Goal: Task Accomplishment & Management: Use online tool/utility

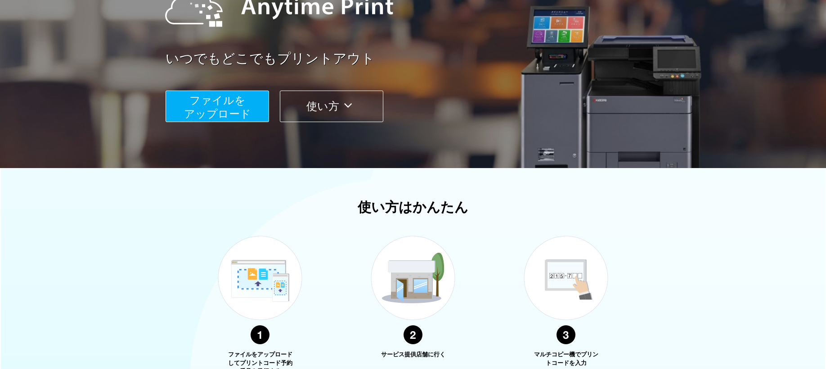
scroll to position [135, 0]
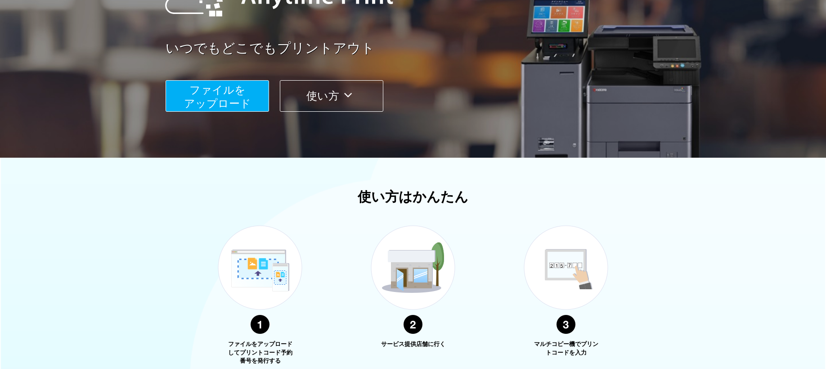
click at [236, 109] on span "ファイルを ​​アップロード" at bounding box center [217, 97] width 67 height 26
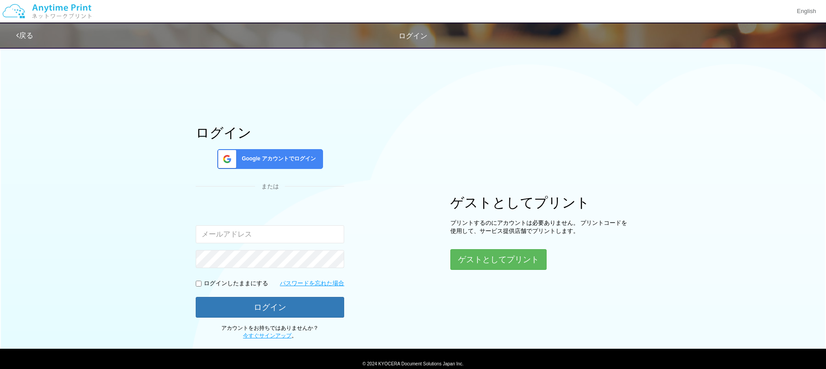
click at [290, 163] on div "Google アカウントでログイン" at bounding box center [270, 159] width 106 height 20
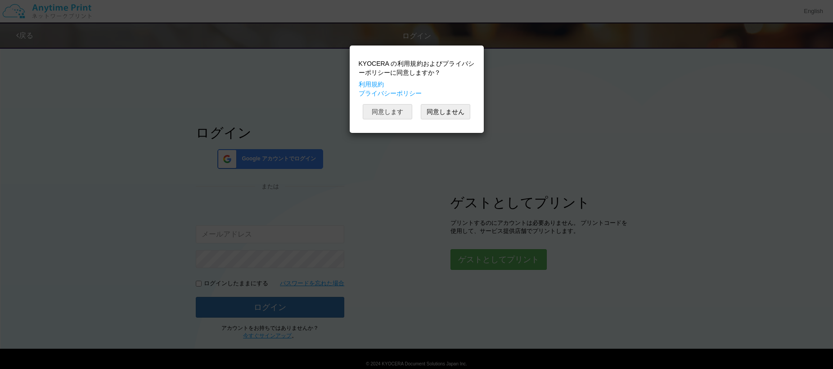
click at [395, 112] on button "同意します" at bounding box center [388, 111] width 50 height 15
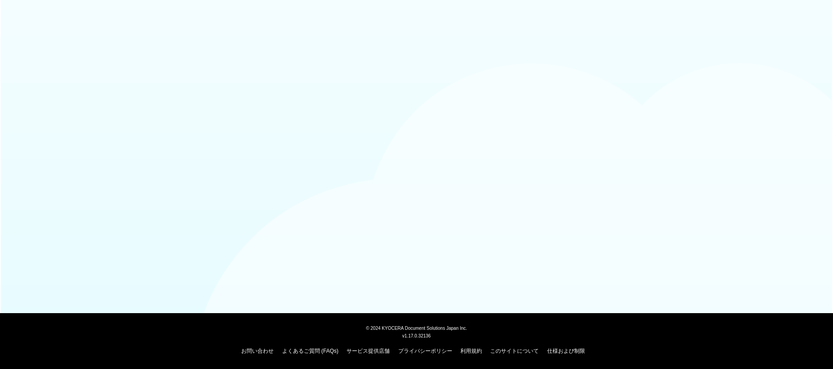
drag, startPoint x: 301, startPoint y: 0, endPoint x: 234, endPoint y: 61, distance: 90.2
click at [209, 108] on body "© [DATE] KYOCERA Document Solutions Japan Inc. v1.17.0.32136 お問い合わせ よくあるご質問 (FA…" at bounding box center [416, 184] width 833 height 369
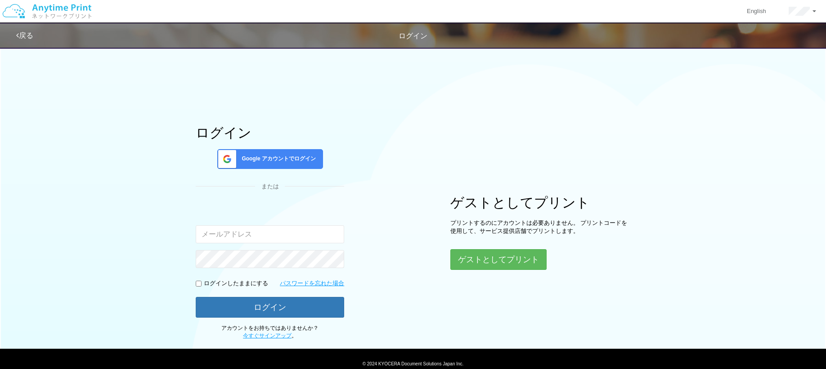
click at [299, 156] on span "Google アカウントでログイン" at bounding box center [277, 159] width 78 height 8
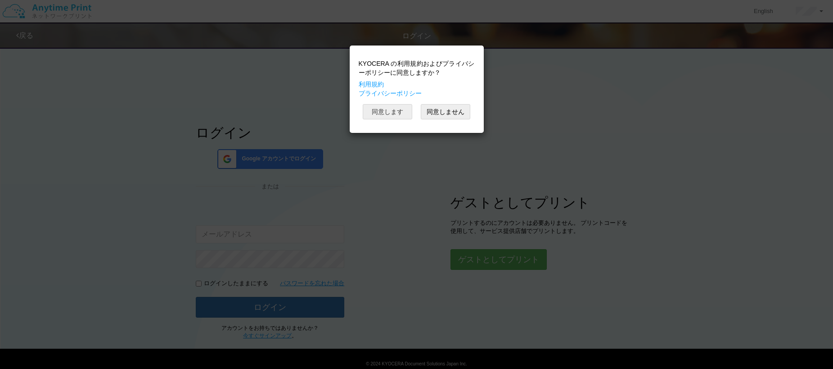
click at [375, 104] on div "KYOCERA の利用規約およびプライバシーポリシーに同意しますか？ 利用規約 プライバシーポリシー 同意します 同意しません" at bounding box center [416, 89] width 125 height 78
click at [389, 114] on button "同意します" at bounding box center [388, 111] width 50 height 15
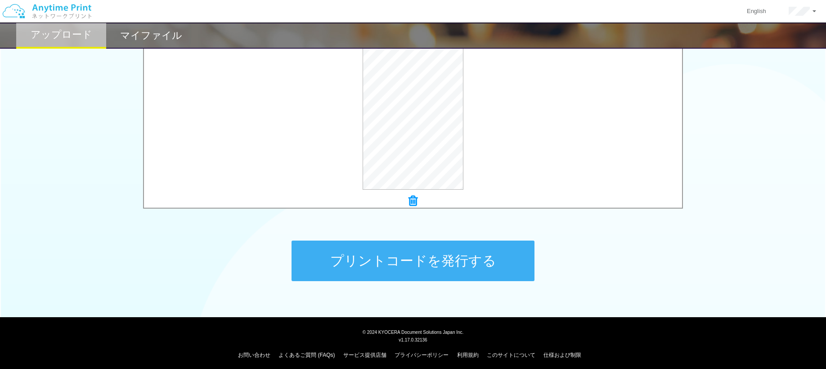
scroll to position [316, 0]
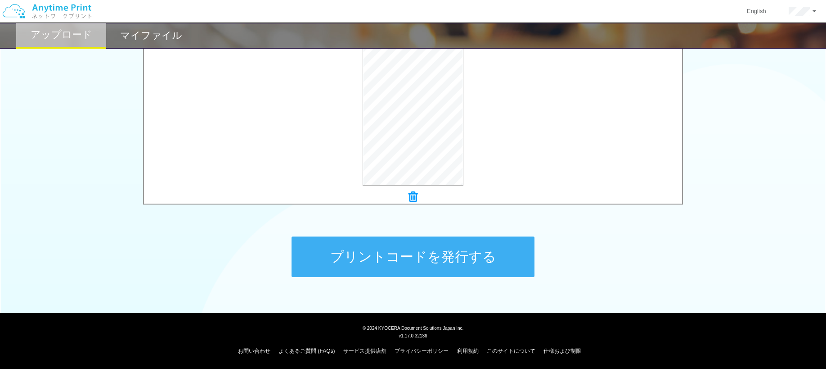
click at [438, 266] on button "プリントコードを発行する" at bounding box center [413, 256] width 243 height 41
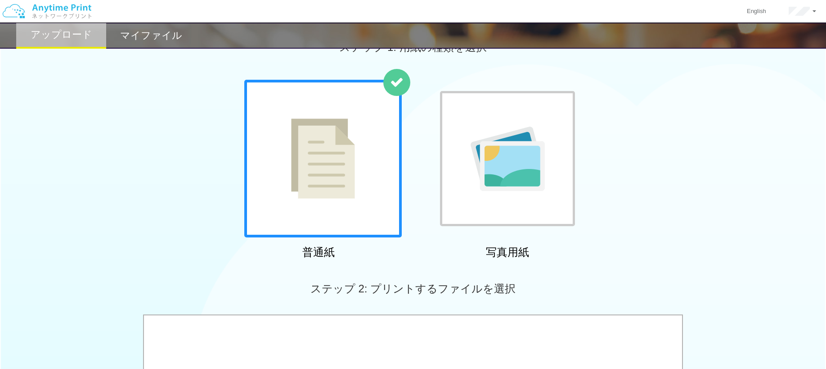
scroll to position [0, 0]
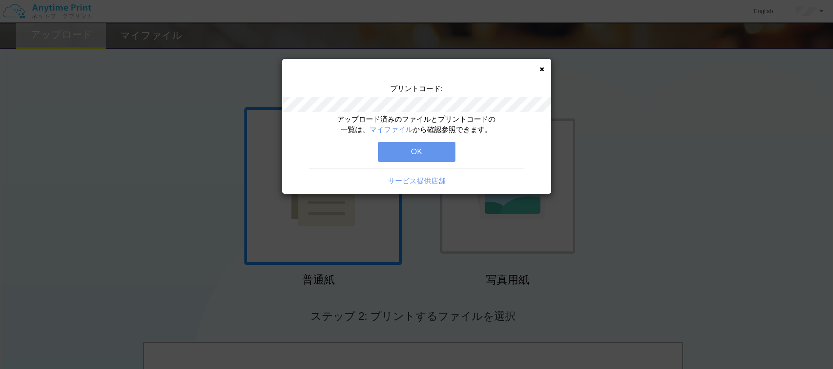
click at [418, 149] on button "OK" at bounding box center [416, 152] width 77 height 20
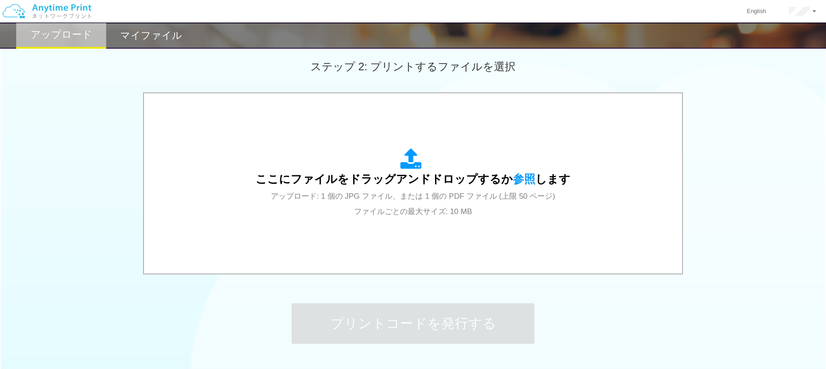
scroll to position [270, 0]
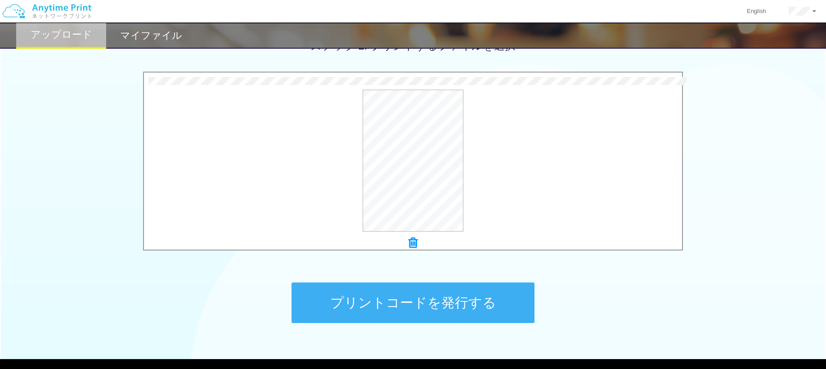
click at [410, 305] on button "プリントコードを発行する" at bounding box center [413, 302] width 243 height 41
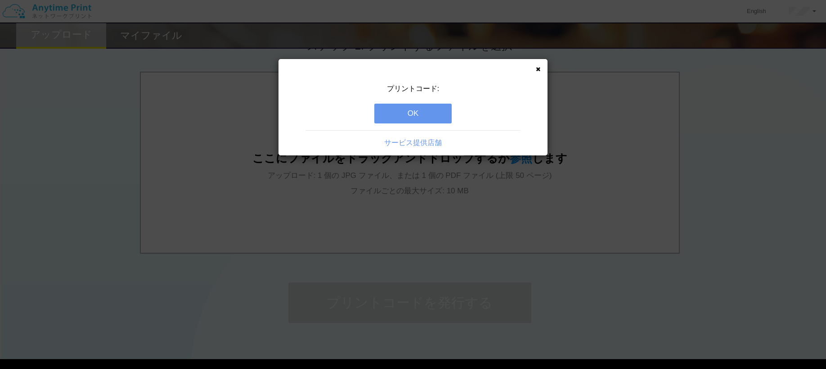
scroll to position [0, 0]
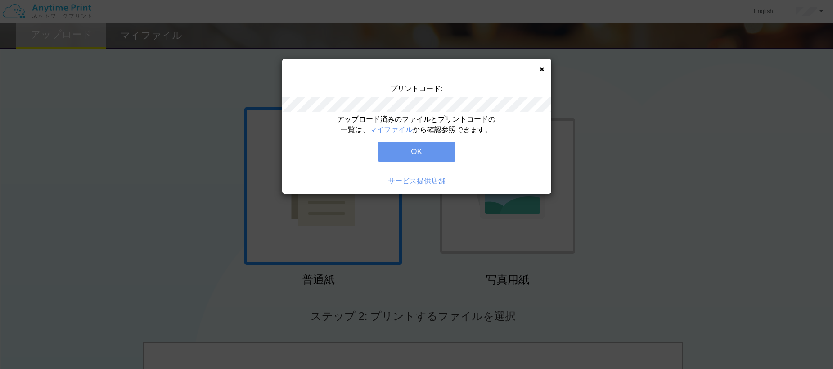
click at [419, 153] on button "OK" at bounding box center [416, 152] width 77 height 20
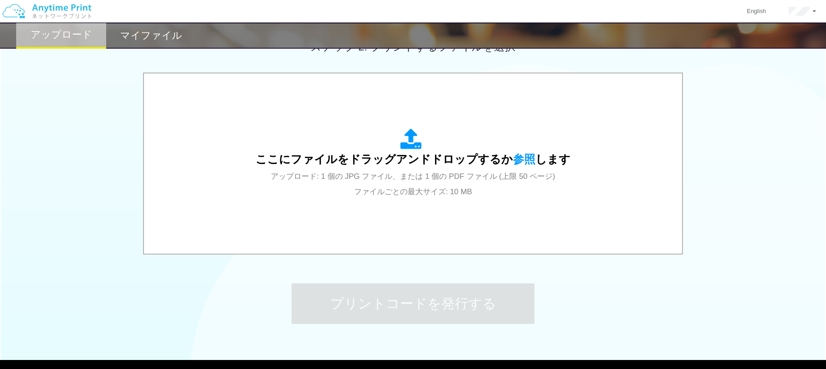
scroll to position [270, 0]
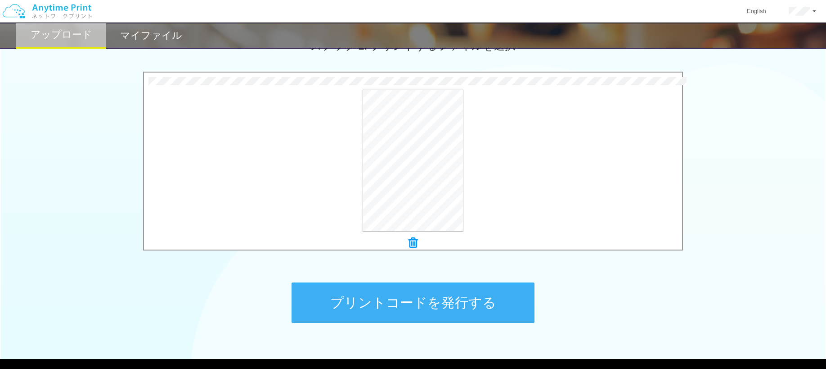
click at [442, 310] on button "プリントコードを発行する" at bounding box center [413, 302] width 243 height 41
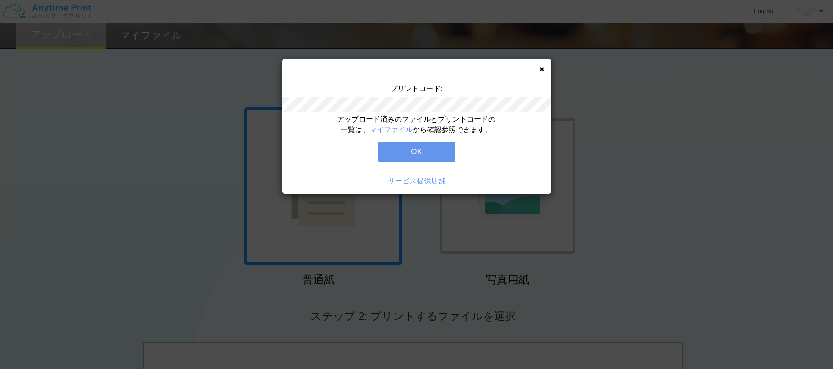
click at [400, 149] on button "OK" at bounding box center [416, 152] width 77 height 20
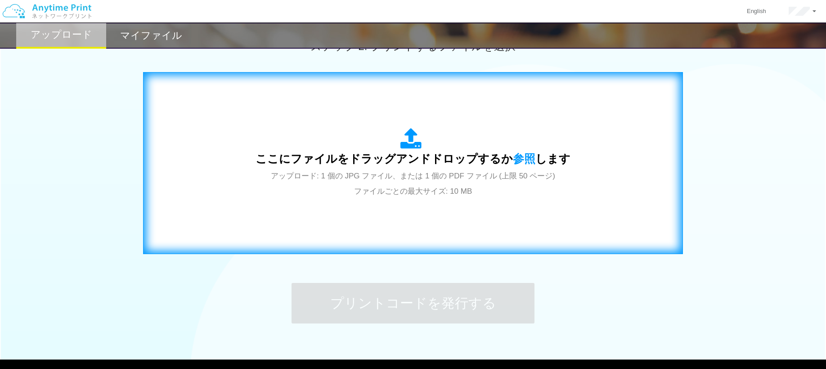
scroll to position [270, 0]
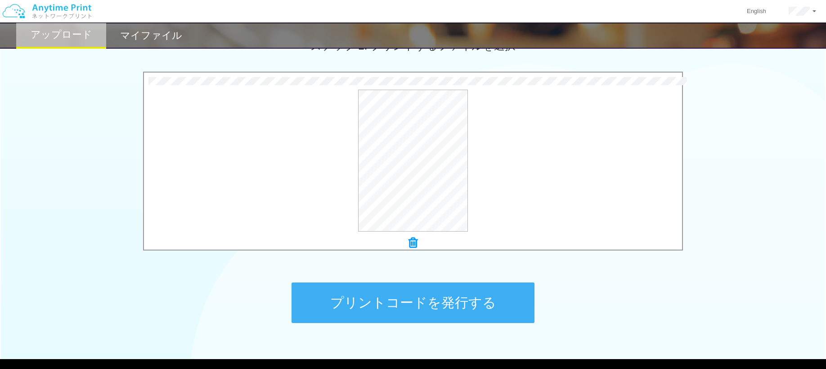
click at [405, 300] on button "プリントコードを発行する" at bounding box center [413, 302] width 243 height 41
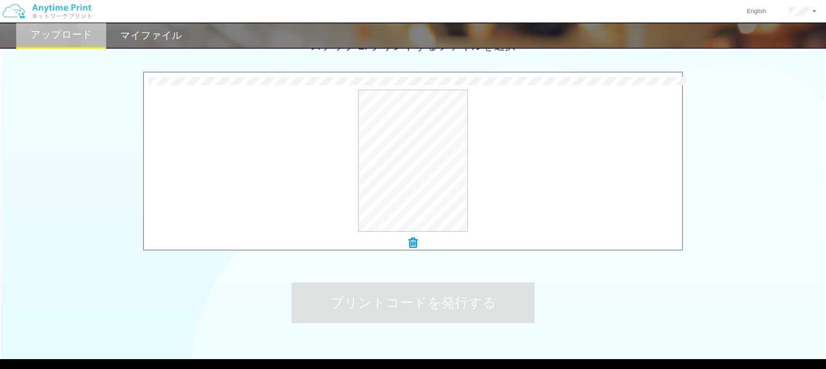
scroll to position [0, 0]
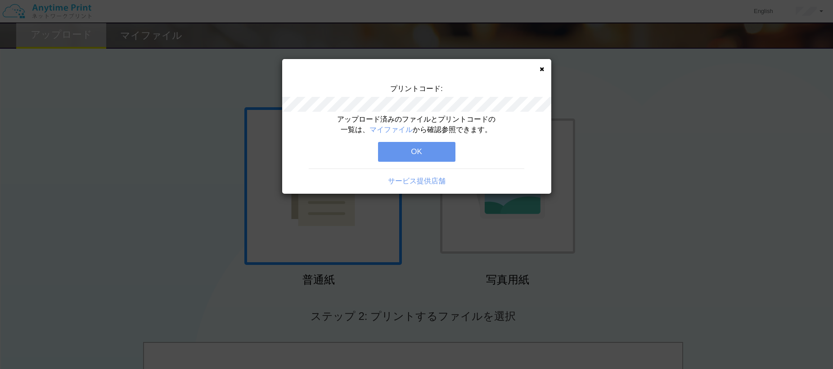
click at [407, 147] on button "OK" at bounding box center [416, 152] width 77 height 20
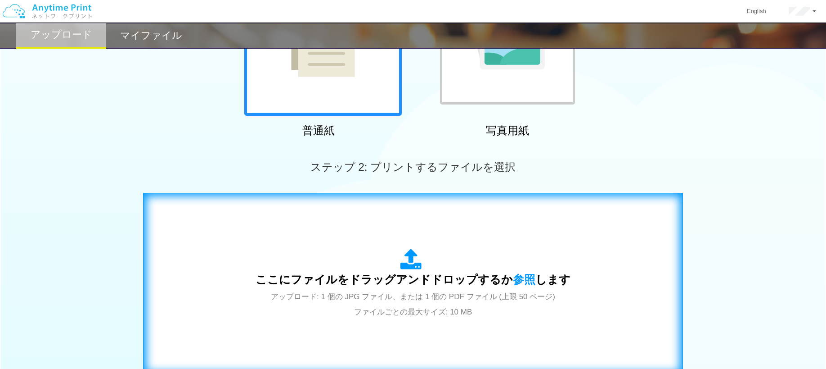
scroll to position [316, 0]
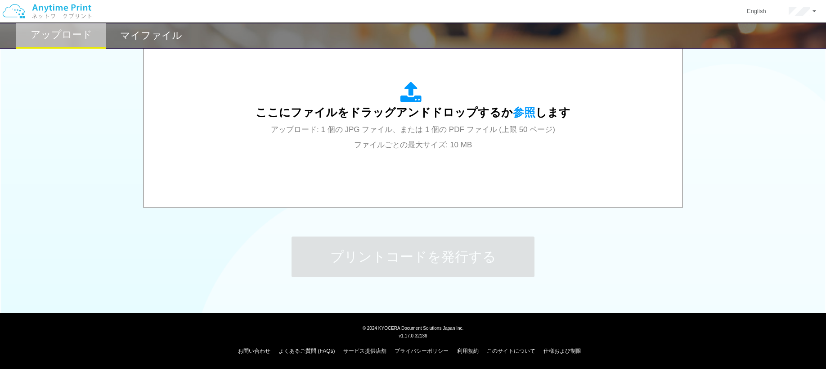
click at [158, 36] on h2 "マイファイル" at bounding box center [151, 35] width 62 height 11
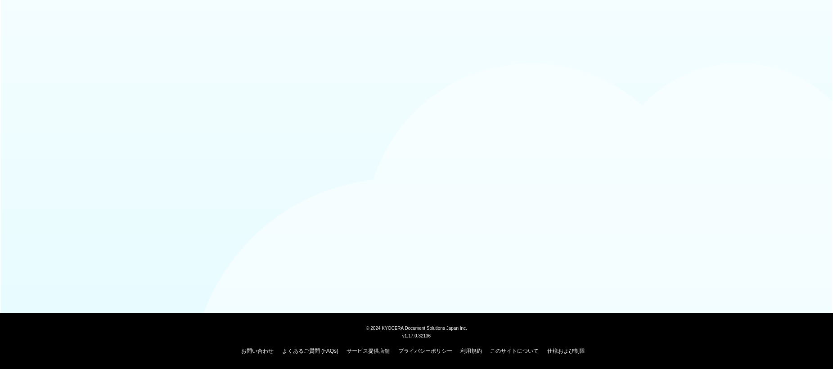
click at [336, 133] on body "© [DATE] KYOCERA Document Solutions Japan Inc. v1.17.0.32136 お問い合わせ よくあるご質問 (FA…" at bounding box center [416, 184] width 833 height 369
